Goal: Transaction & Acquisition: Subscribe to service/newsletter

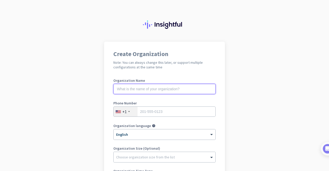
click at [144, 87] on input "text" at bounding box center [165, 89] width 102 height 10
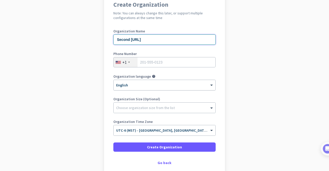
scroll to position [51, 0]
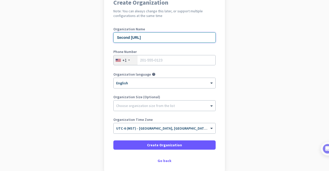
type input "Second [URL]"
click at [145, 60] on input "tel" at bounding box center [165, 60] width 102 height 10
type input "8015540716"
click at [140, 108] on div "Choose organization size from the list" at bounding box center [165, 106] width 102 height 10
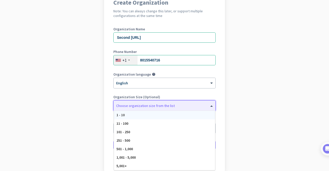
click at [139, 114] on div "1 - 10" at bounding box center [164, 115] width 101 height 8
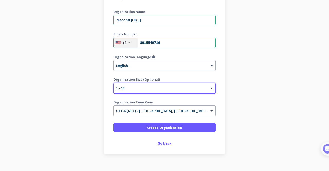
scroll to position [77, 0]
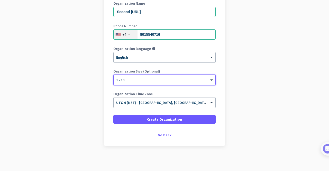
click at [160, 102] on input "text" at bounding box center [159, 101] width 86 height 4
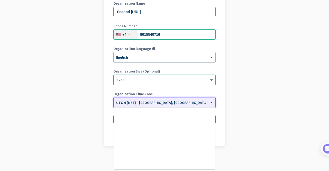
scroll to position [238, 0]
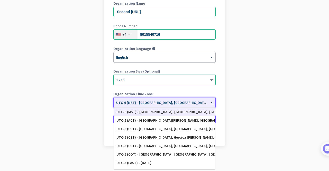
click at [160, 102] on input "text" at bounding box center [159, 101] width 86 height 4
click at [159, 112] on div "UTC-6 (MST) - [GEOGRAPHIC_DATA], [GEOGRAPHIC_DATA], [GEOGRAPHIC_DATA], [US_STAT…" at bounding box center [165, 112] width 96 height 4
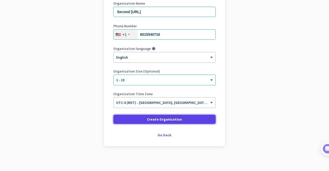
click at [152, 118] on span "Create Organization" at bounding box center [164, 119] width 35 height 5
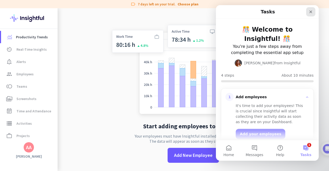
click at [313, 12] on div "Close" at bounding box center [311, 11] width 9 height 9
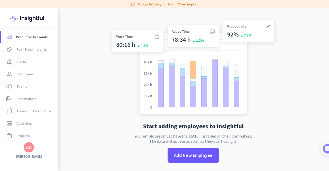
click at [186, 3] on link "Choose plan" at bounding box center [188, 4] width 21 height 5
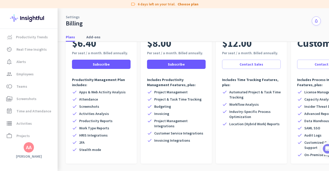
scroll to position [26, 0]
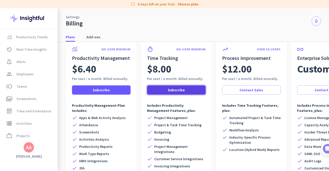
click at [178, 91] on span "Subscribe" at bounding box center [176, 90] width 17 height 5
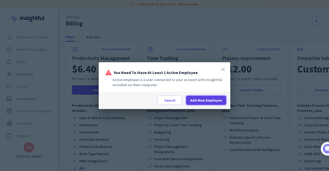
click at [201, 100] on span "Add New Employee" at bounding box center [206, 100] width 32 height 5
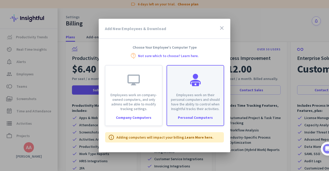
click at [188, 114] on div "Employees work on their personal computers and should have the ability to contr…" at bounding box center [196, 95] width 58 height 61
